Goal: Task Accomplishment & Management: Manage account settings

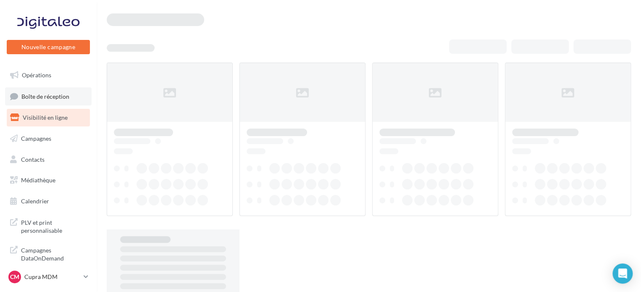
click at [57, 97] on span "Boîte de réception" at bounding box center [45, 95] width 48 height 7
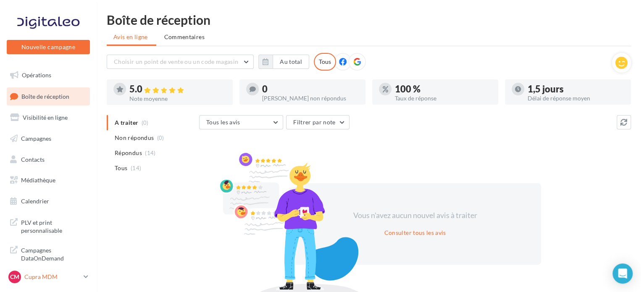
click at [89, 282] on link "CM [PERSON_NAME] MDM cupra_montdemarsan" at bounding box center [48, 277] width 83 height 16
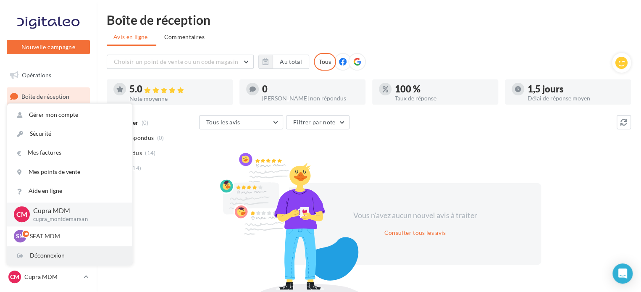
click at [57, 261] on div "Déconnexion" at bounding box center [69, 255] width 125 height 19
